Goal: Task Accomplishment & Management: Complete application form

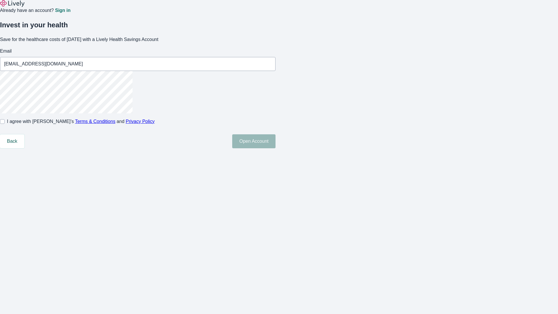
click at [5, 124] on input "I agree with Lively’s Terms & Conditions and Privacy Policy" at bounding box center [2, 121] width 5 height 5
checkbox input "true"
click at [275, 148] on button "Open Account" at bounding box center [253, 141] width 43 height 14
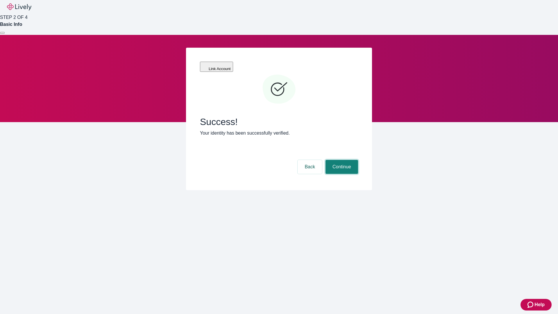
click at [341, 160] on button "Continue" at bounding box center [341, 167] width 33 height 14
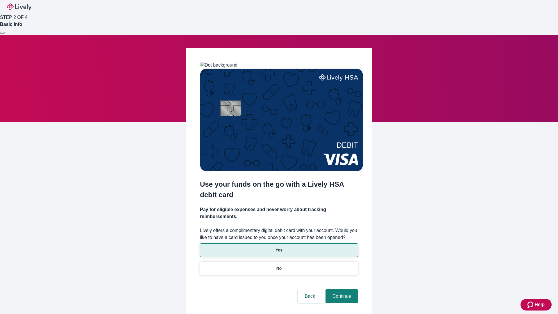
click at [279, 247] on p "Yes" at bounding box center [278, 250] width 7 height 6
click at [341, 289] on button "Continue" at bounding box center [341, 296] width 33 height 14
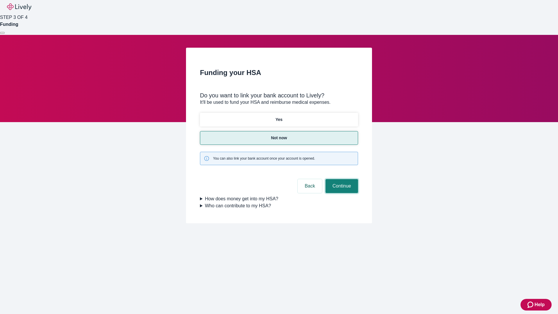
click at [341, 179] on button "Continue" at bounding box center [341, 186] width 33 height 14
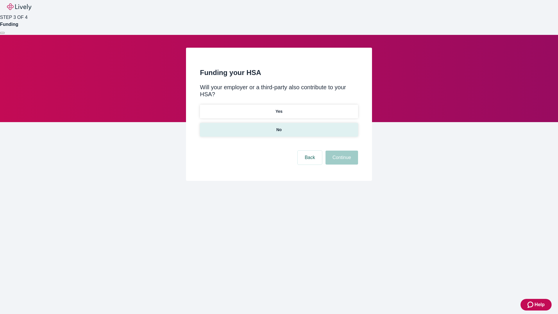
click at [279, 127] on p "No" at bounding box center [279, 130] width 6 height 6
click at [341, 150] on button "Continue" at bounding box center [341, 157] width 33 height 14
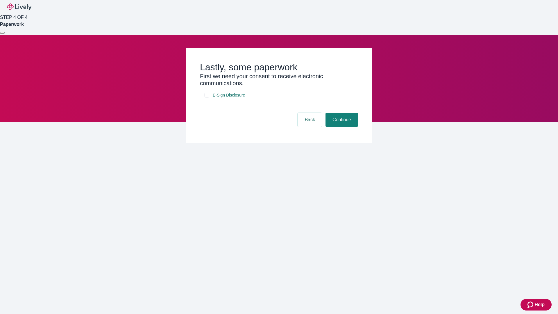
click at [207, 97] on input "E-Sign Disclosure" at bounding box center [207, 95] width 5 height 5
checkbox input "true"
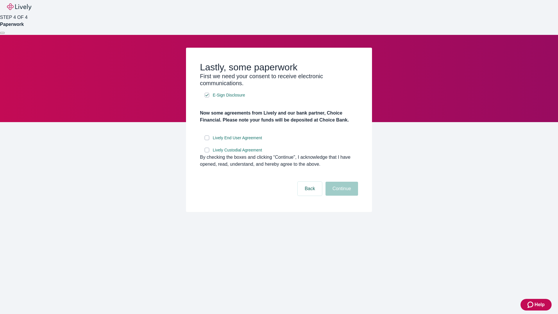
click at [207, 140] on input "Lively End User Agreement" at bounding box center [207, 137] width 5 height 5
checkbox input "true"
click at [207, 152] on input "Lively Custodial Agreement" at bounding box center [207, 150] width 5 height 5
checkbox input "true"
click at [341, 196] on button "Continue" at bounding box center [341, 189] width 33 height 14
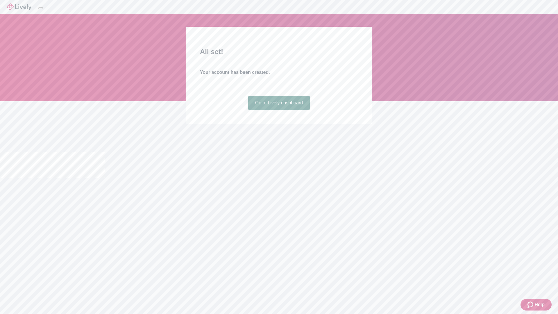
click at [279, 110] on link "Go to Lively dashboard" at bounding box center [279, 103] width 62 height 14
